Goal: Check status: Check status

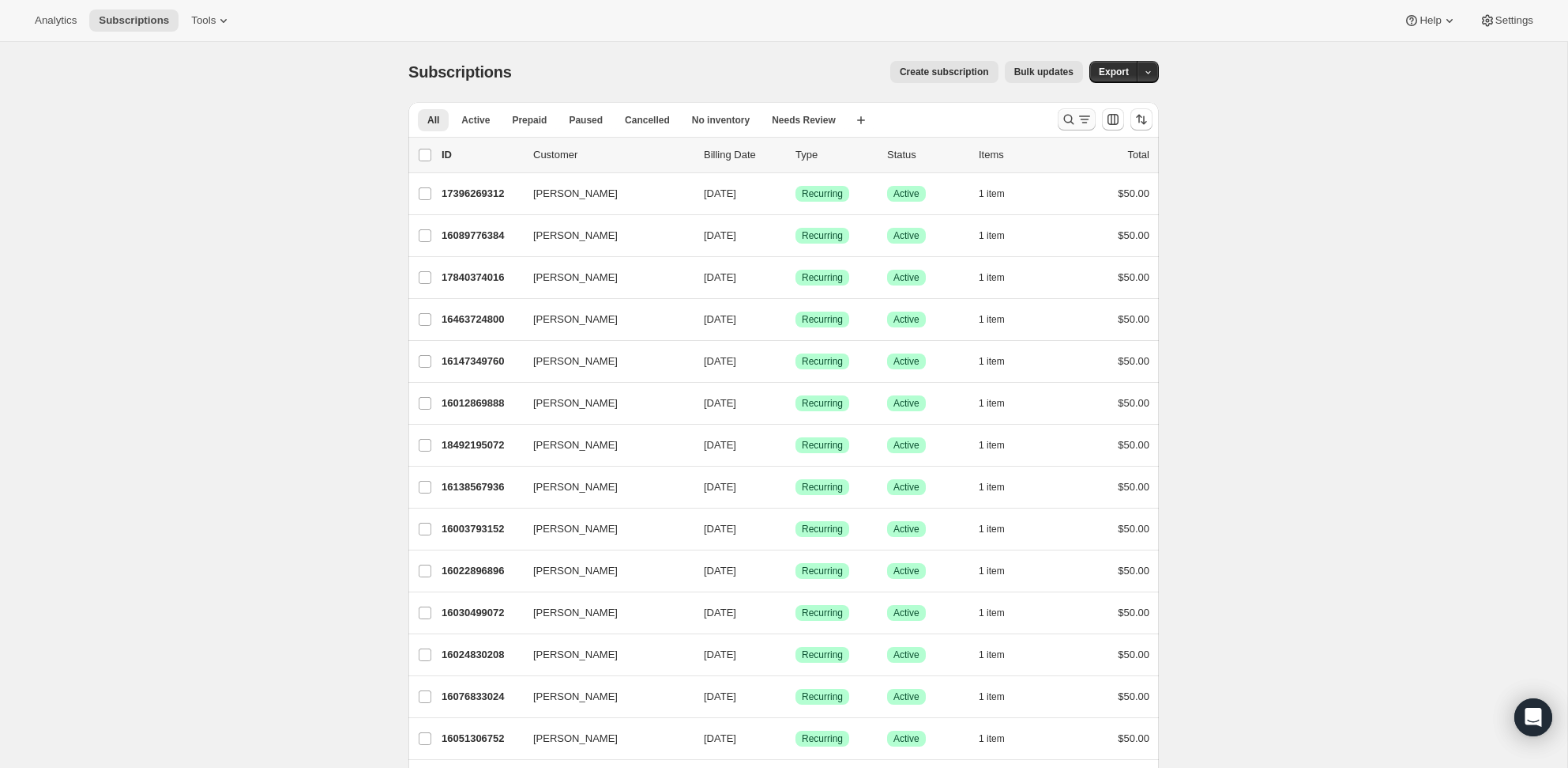
click at [1066, 117] on icon "Search and filter results" at bounding box center [1069, 120] width 10 height 10
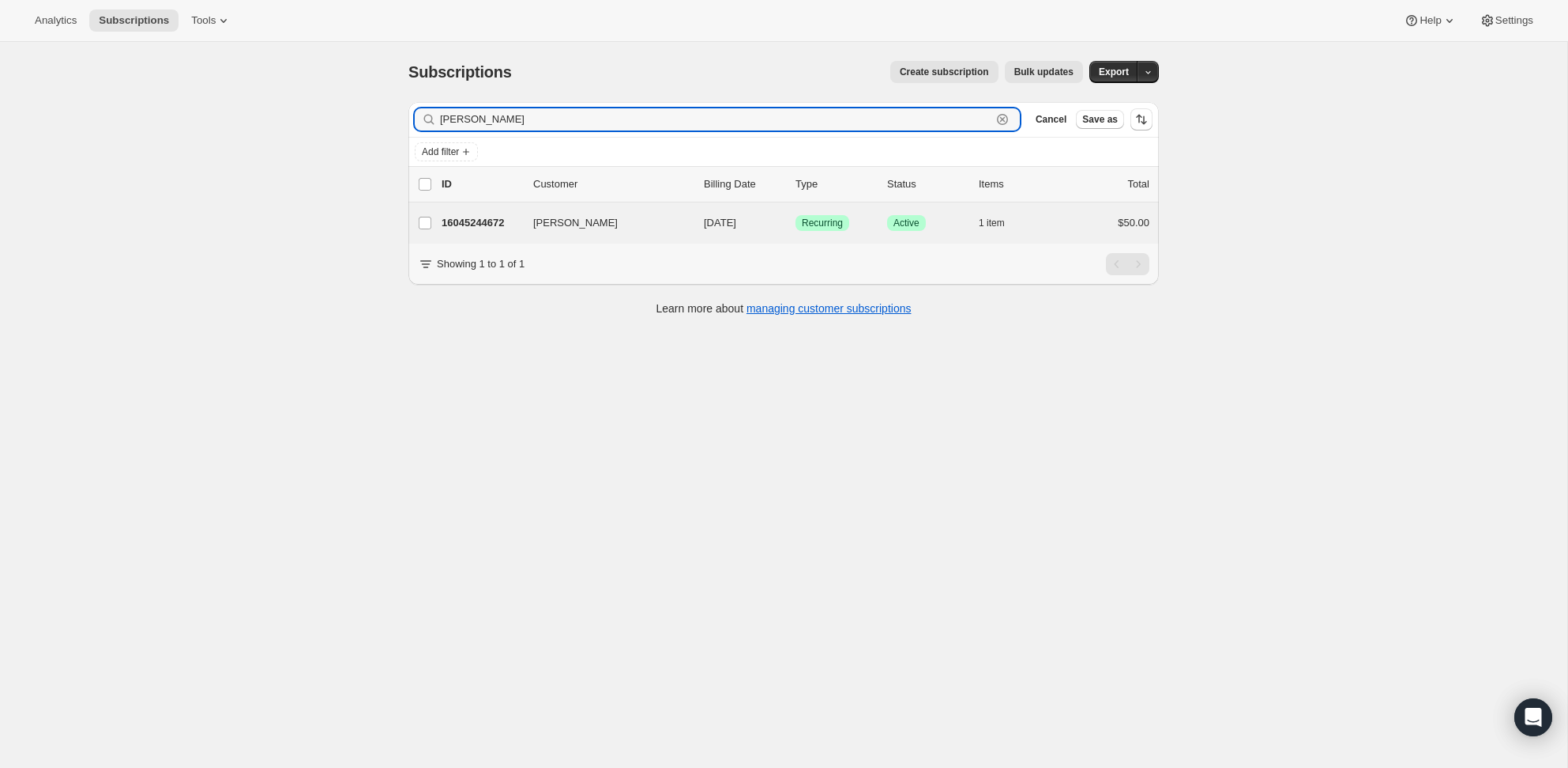
type input "[PERSON_NAME]"
click at [492, 212] on div "[PERSON_NAME] 16045244672 [PERSON_NAME] [DATE] Success Recurring Success Active…" at bounding box center [784, 222] width 751 height 41
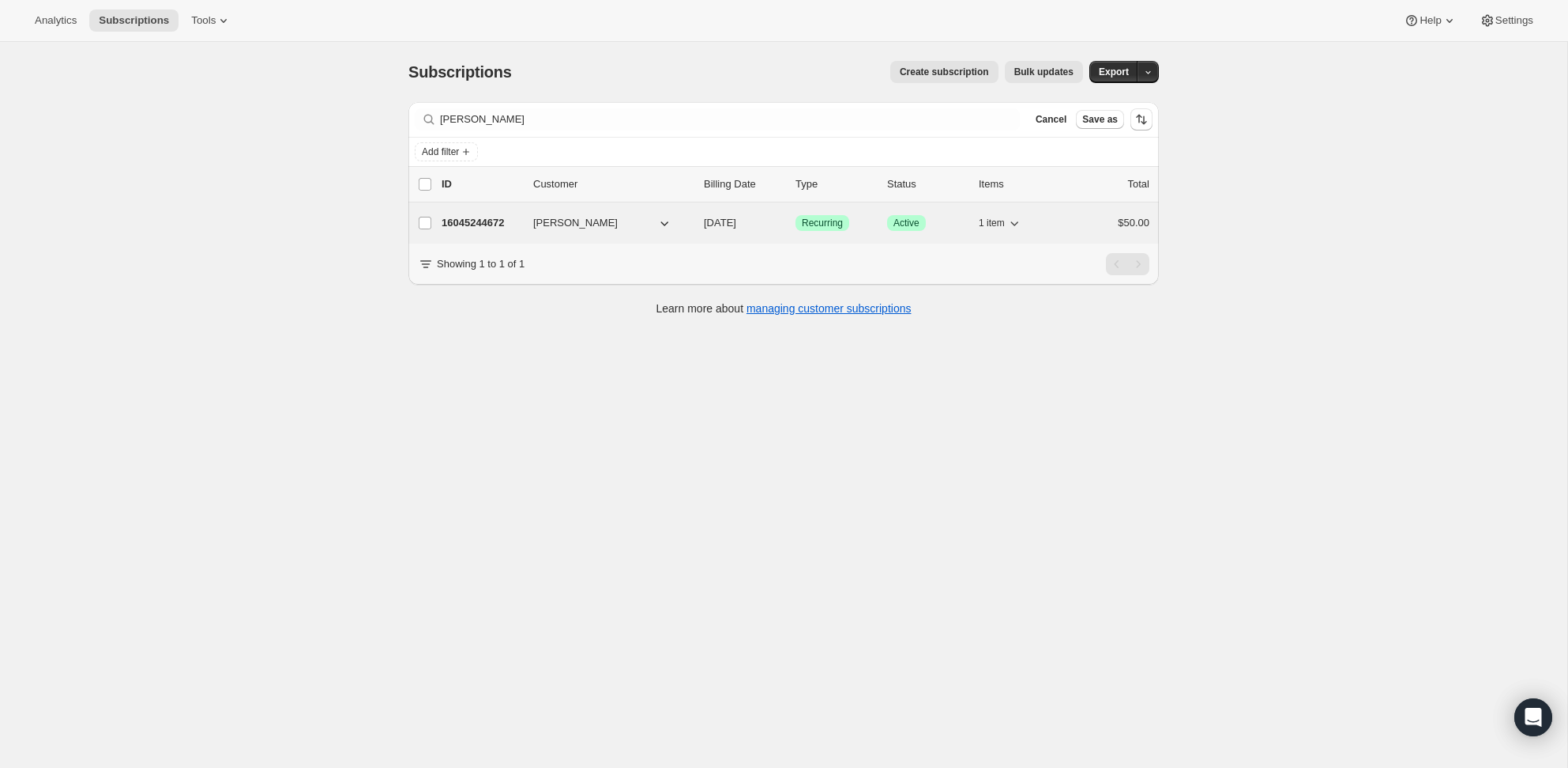
click at [493, 220] on p "16045244672" at bounding box center [481, 223] width 79 height 16
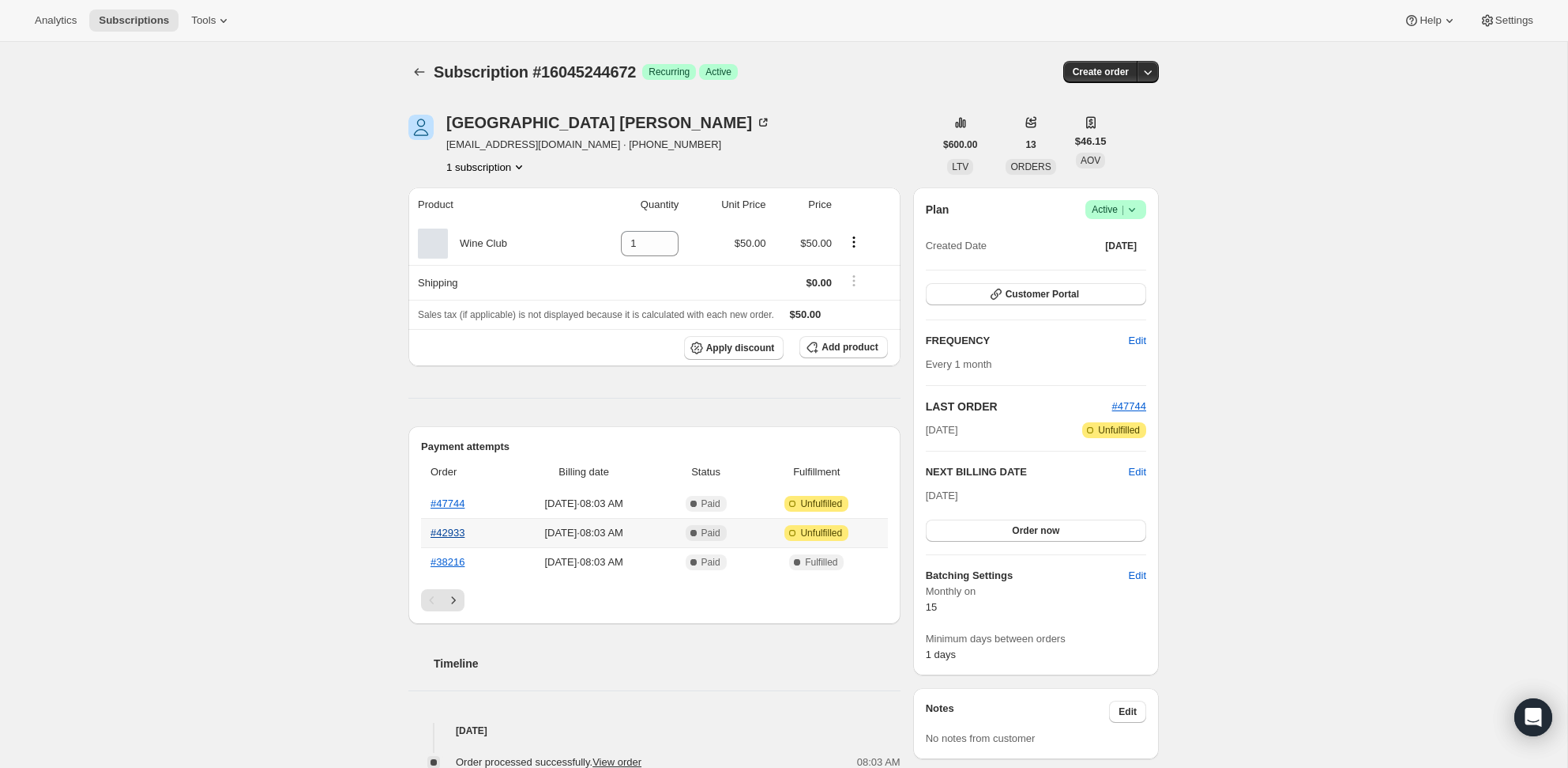
click at [458, 537] on link "#42933" at bounding box center [448, 533] width 34 height 12
